Goal: Check status: Check status

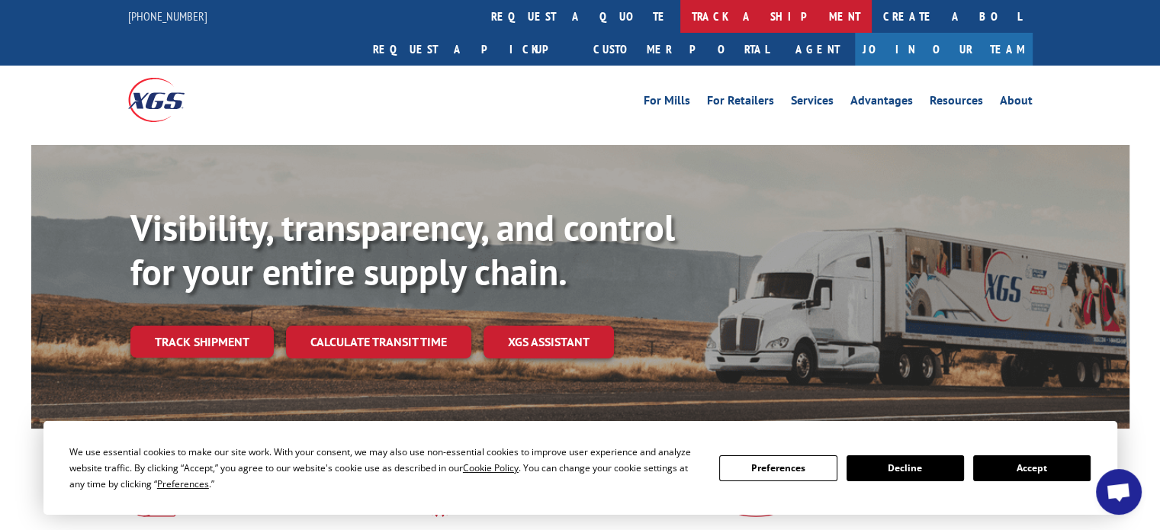
click at [680, 18] on link "track a shipment" at bounding box center [775, 16] width 191 height 33
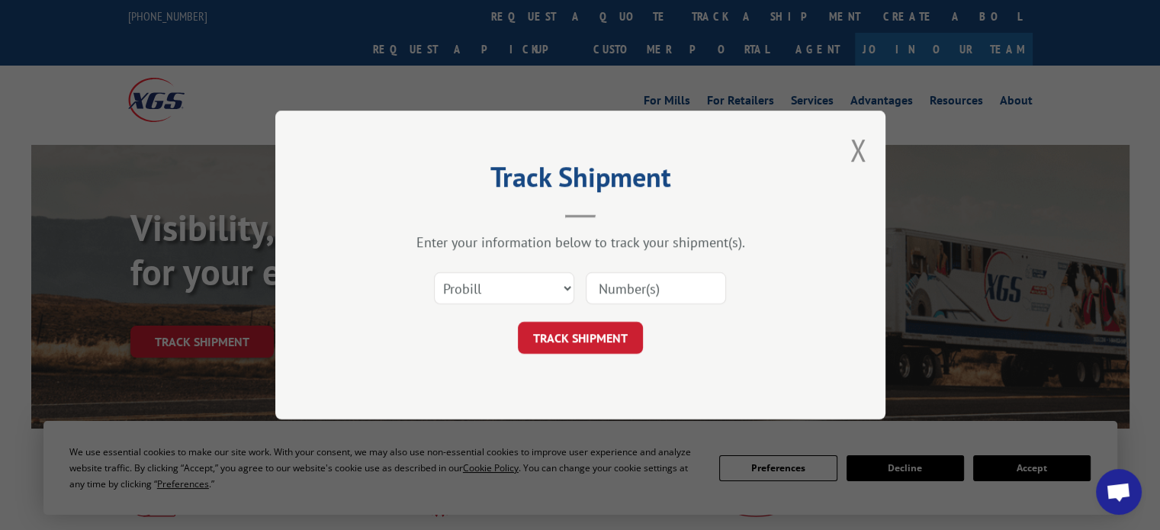
click at [674, 301] on input at bounding box center [656, 288] width 140 height 32
paste input "16955809"
type input "16955809"
click at [621, 338] on button "TRACK SHIPMENT" at bounding box center [580, 338] width 125 height 32
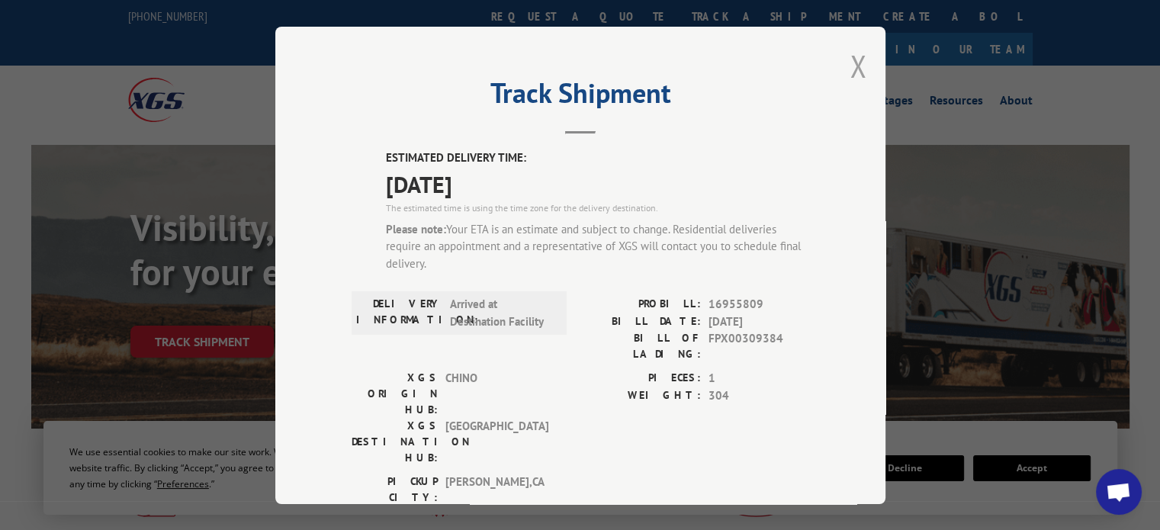
click at [853, 76] on button "Close modal" at bounding box center [858, 66] width 17 height 40
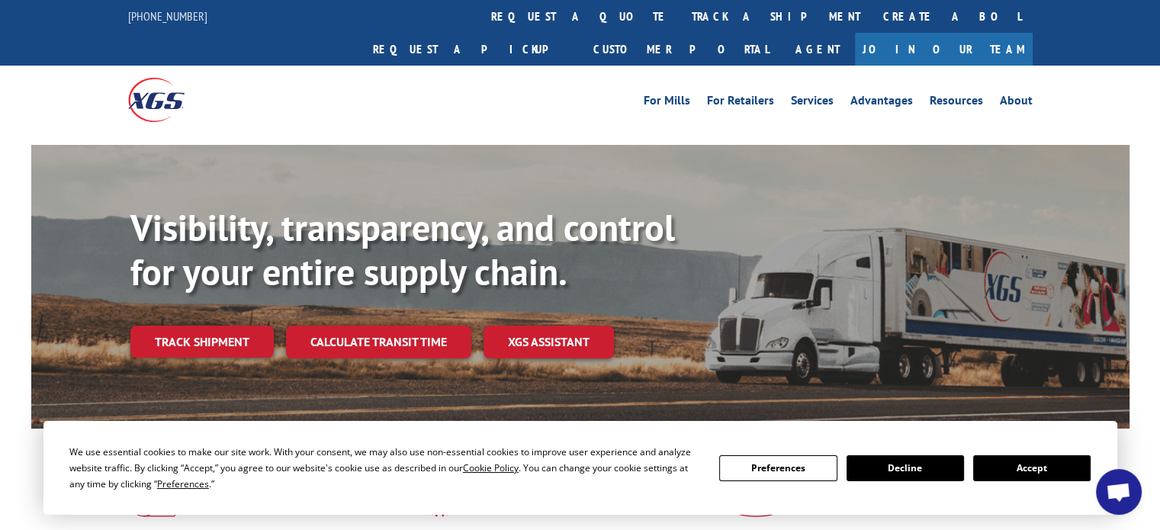
click at [1133, 484] on span "Open chat" at bounding box center [1119, 492] width 46 height 46
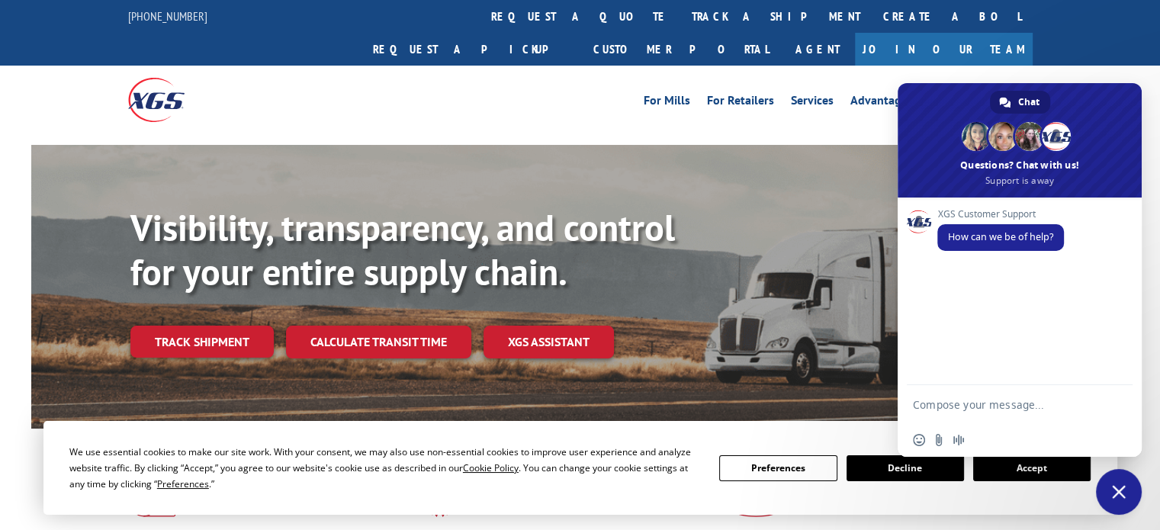
click at [1011, 407] on textarea "Compose your message..." at bounding box center [1004, 404] width 183 height 38
click at [967, 406] on textarea "Compose your message..." at bounding box center [1004, 404] width 183 height 38
paste textarea "16955809"
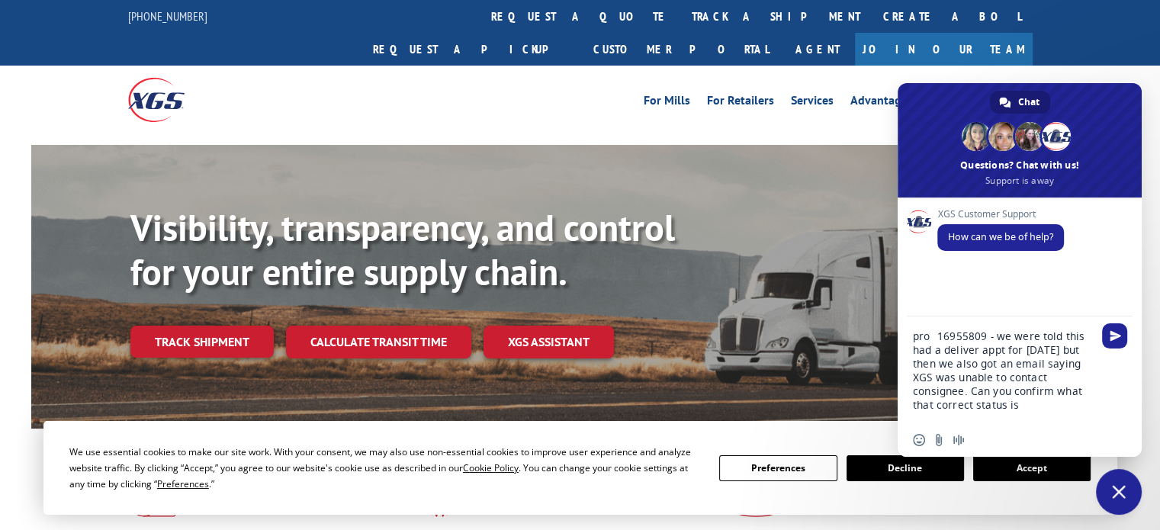
type textarea "pro 16955809 - we were told this had a deliver appt for [DATE] but then we also…"
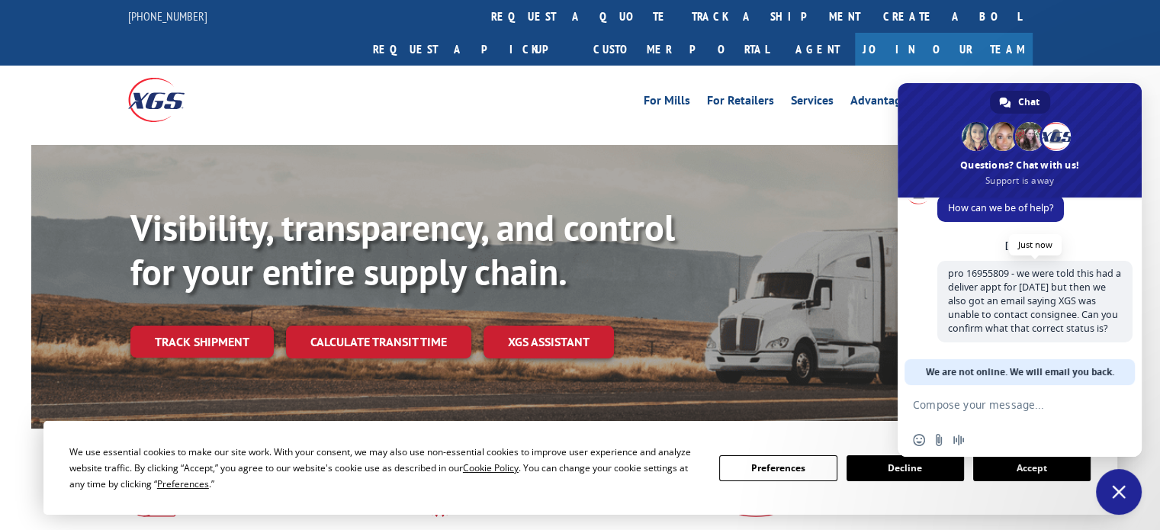
scroll to position [188, 0]
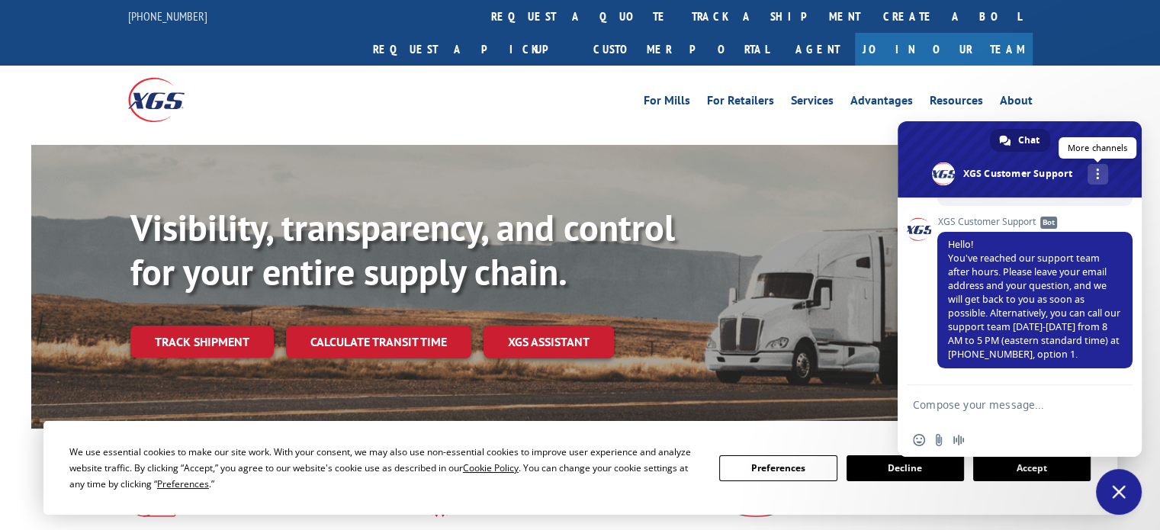
click at [1100, 170] on link "More channels" at bounding box center [1098, 174] width 21 height 21
click at [1098, 172] on span at bounding box center [1097, 174] width 3 height 11
click at [970, 408] on textarea "Compose your message..." at bounding box center [1004, 404] width 183 height 38
click at [641, 460] on div "We use essential cookies to make our site work. With your consent, we may also …" at bounding box center [384, 468] width 631 height 48
